Goal: Navigation & Orientation: Find specific page/section

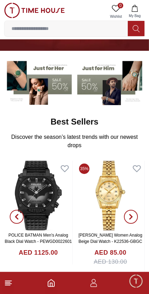
scroll to position [41, 0]
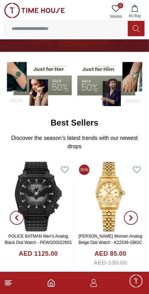
click at [62, 87] on img at bounding box center [37, 82] width 67 height 47
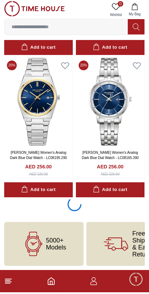
scroll to position [1292, 0]
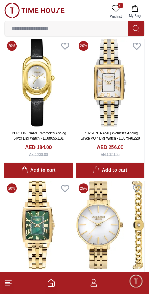
scroll to position [3162, 0]
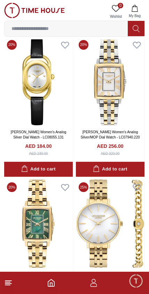
click at [11, 279] on icon at bounding box center [8, 282] width 8 height 8
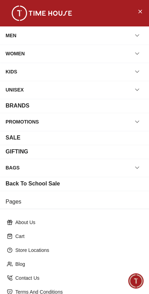
click at [15, 33] on div "MEN" at bounding box center [11, 35] width 11 height 13
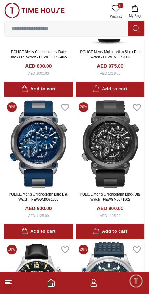
scroll to position [1111, 0]
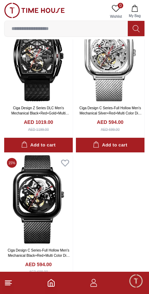
scroll to position [4017, 0]
